Goal: Find contact information: Find contact information

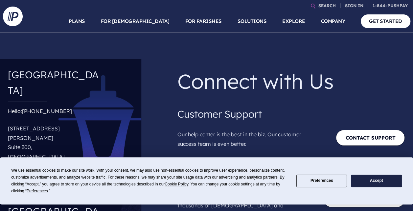
click at [379, 179] on button "Accept" at bounding box center [376, 181] width 51 height 13
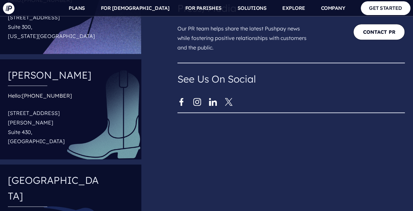
scroll to position [674, 0]
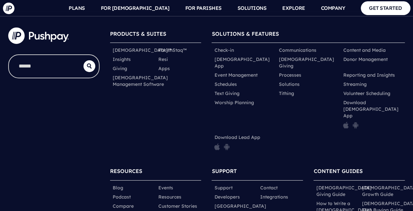
scroll to position [3447, 0]
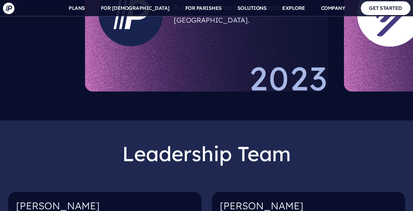
scroll to position [657, 0]
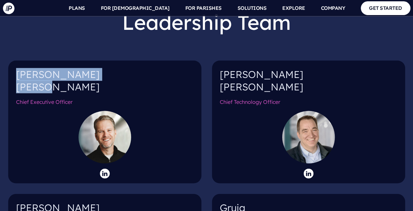
drag, startPoint x: 13, startPoint y: 60, endPoint x: 45, endPoint y: 76, distance: 35.2
click at [45, 76] on div "[PERSON_NAME] Chief Executive Officer" at bounding box center [104, 122] width 193 height 123
copy h4 "[PERSON_NAME]"
